Goal: Information Seeking & Learning: Learn about a topic

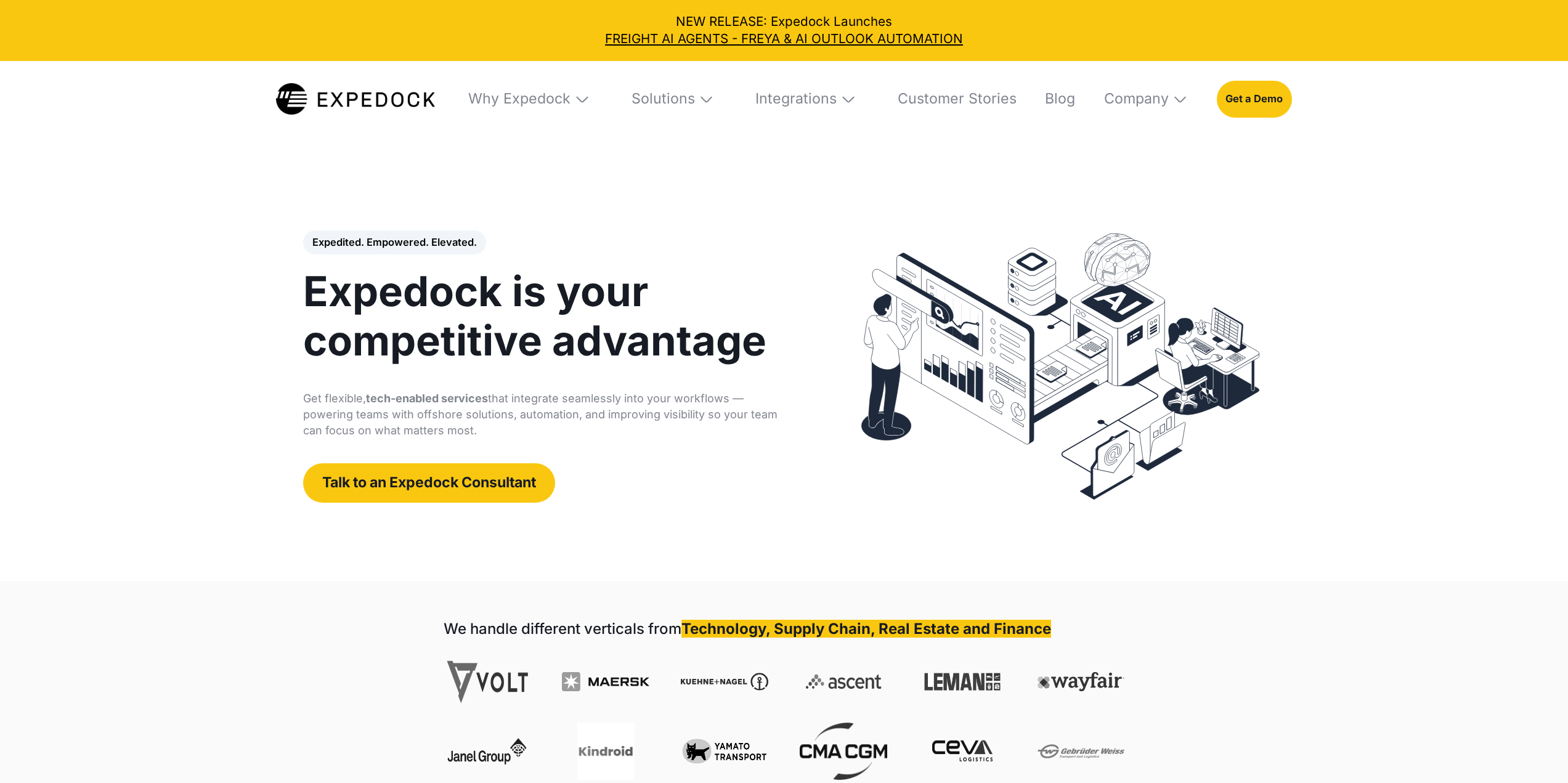
select select
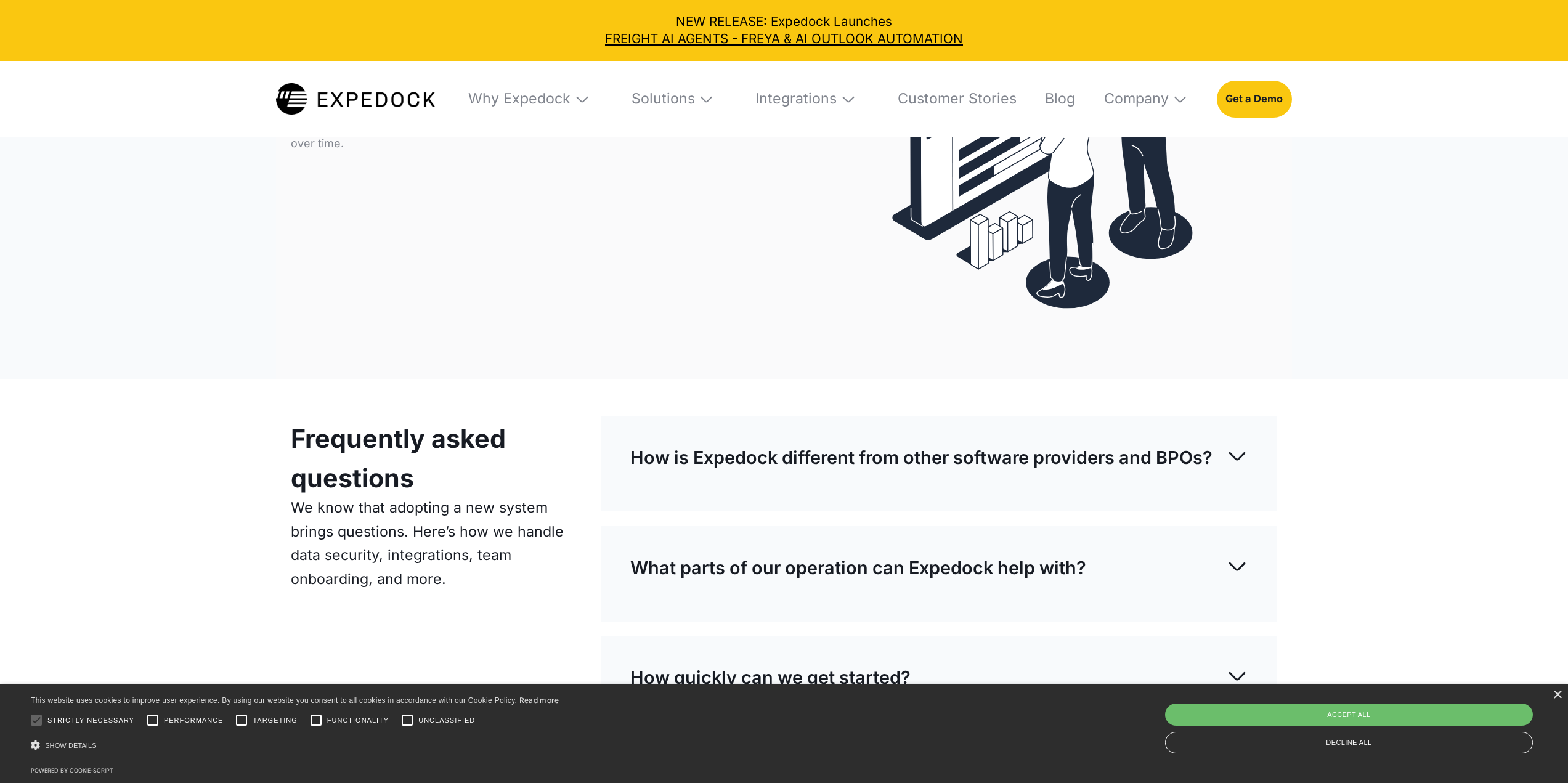
scroll to position [4942, 0]
click at [1558, 696] on div "×" at bounding box center [1557, 695] width 10 height 10
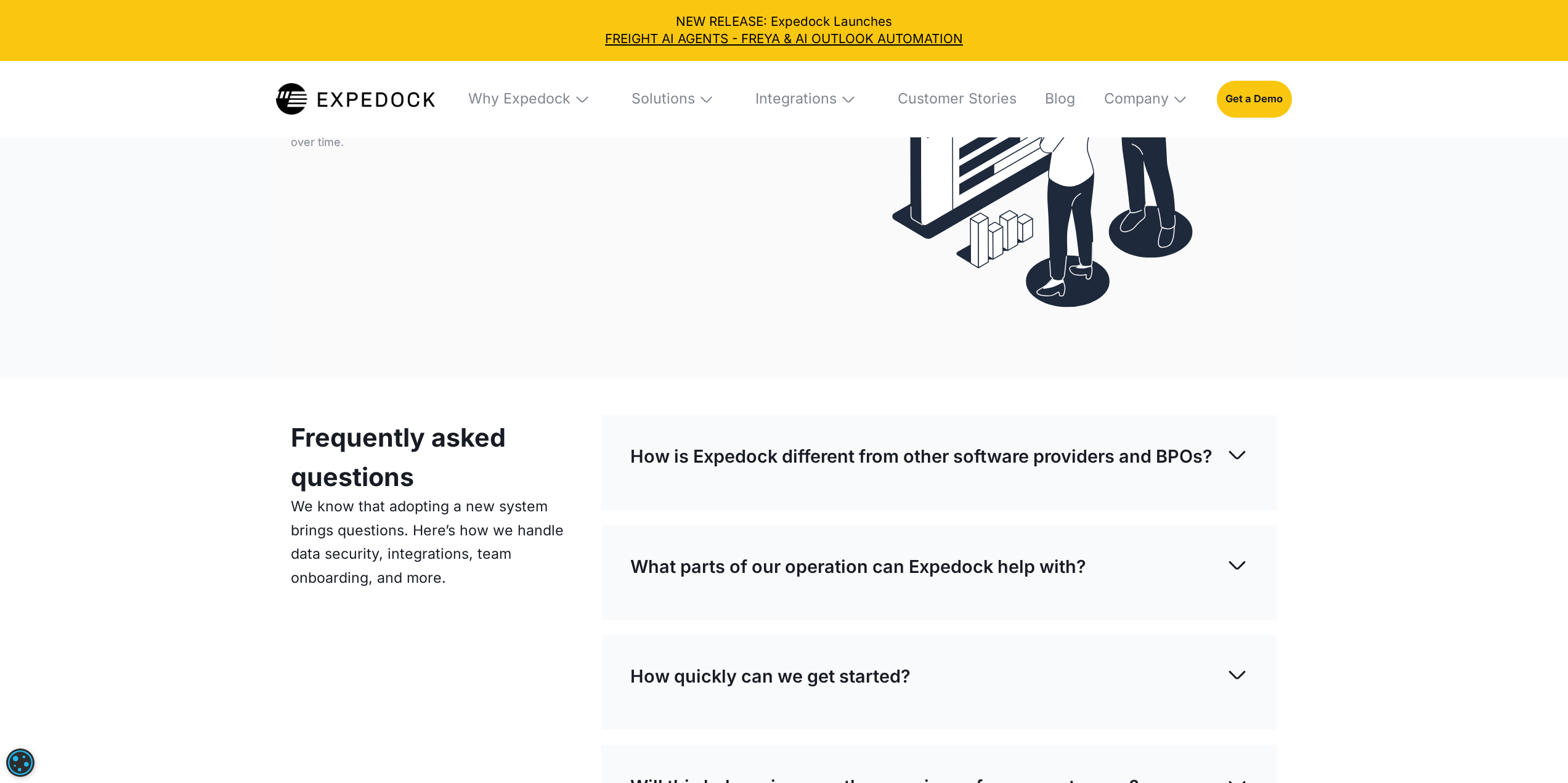
click at [1492, 611] on div "Frequently asked questions We know that adopting a new system brings questions.…" at bounding box center [784, 655] width 1568 height 554
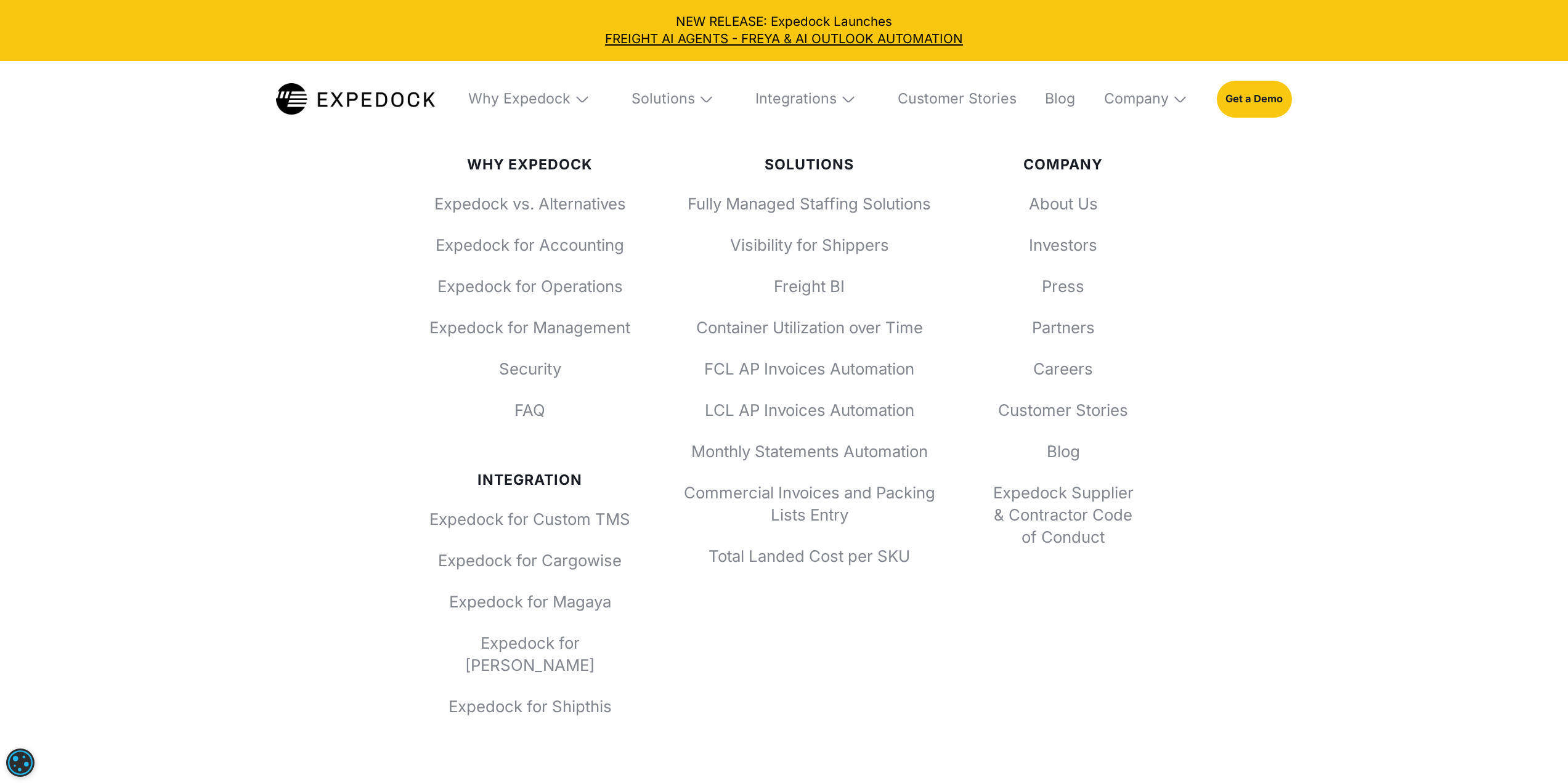
scroll to position [6458, 0]
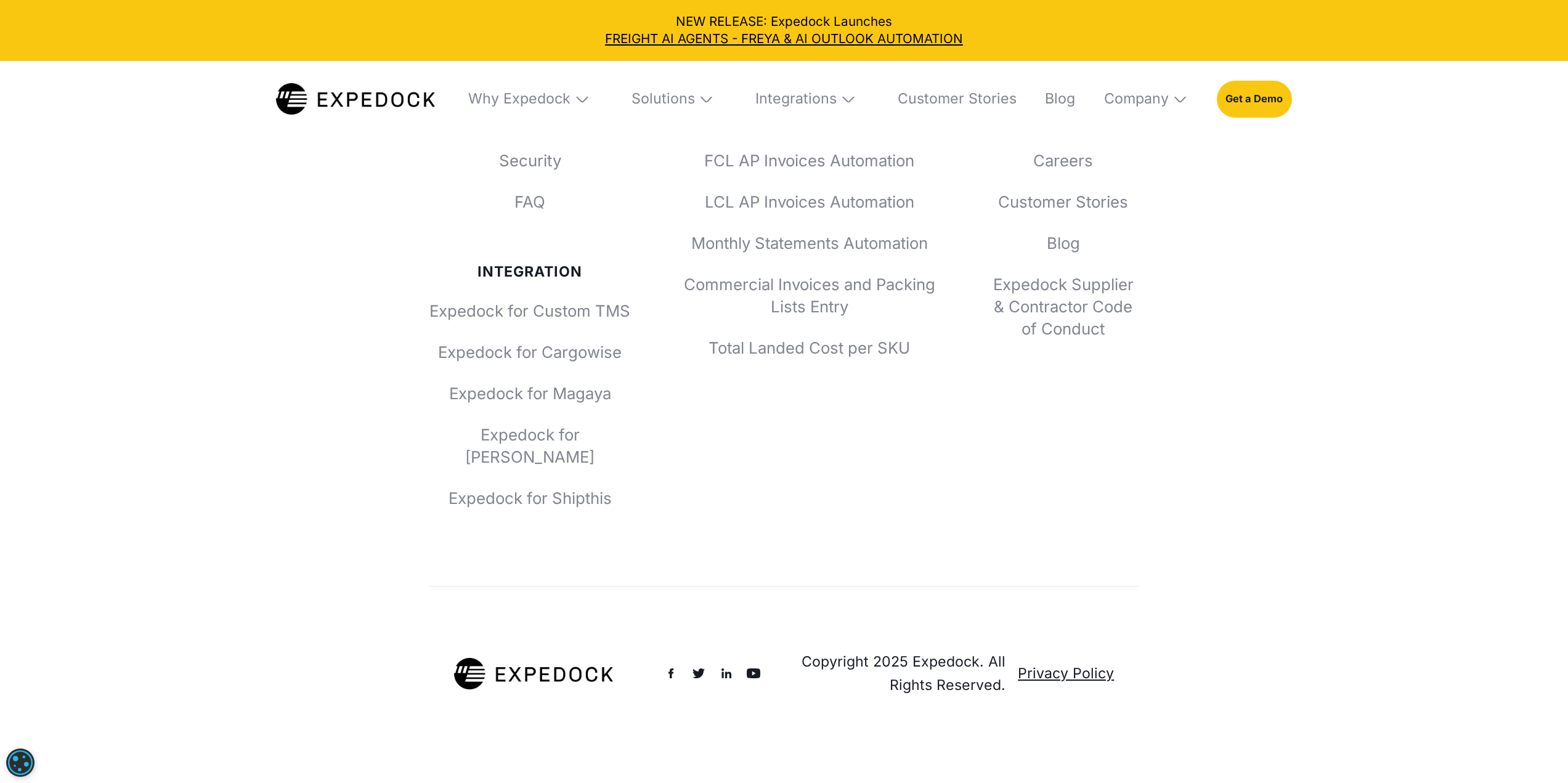
click at [728, 669] on img at bounding box center [726, 673] width 15 height 15
